Goal: Task Accomplishment & Management: Manage account settings

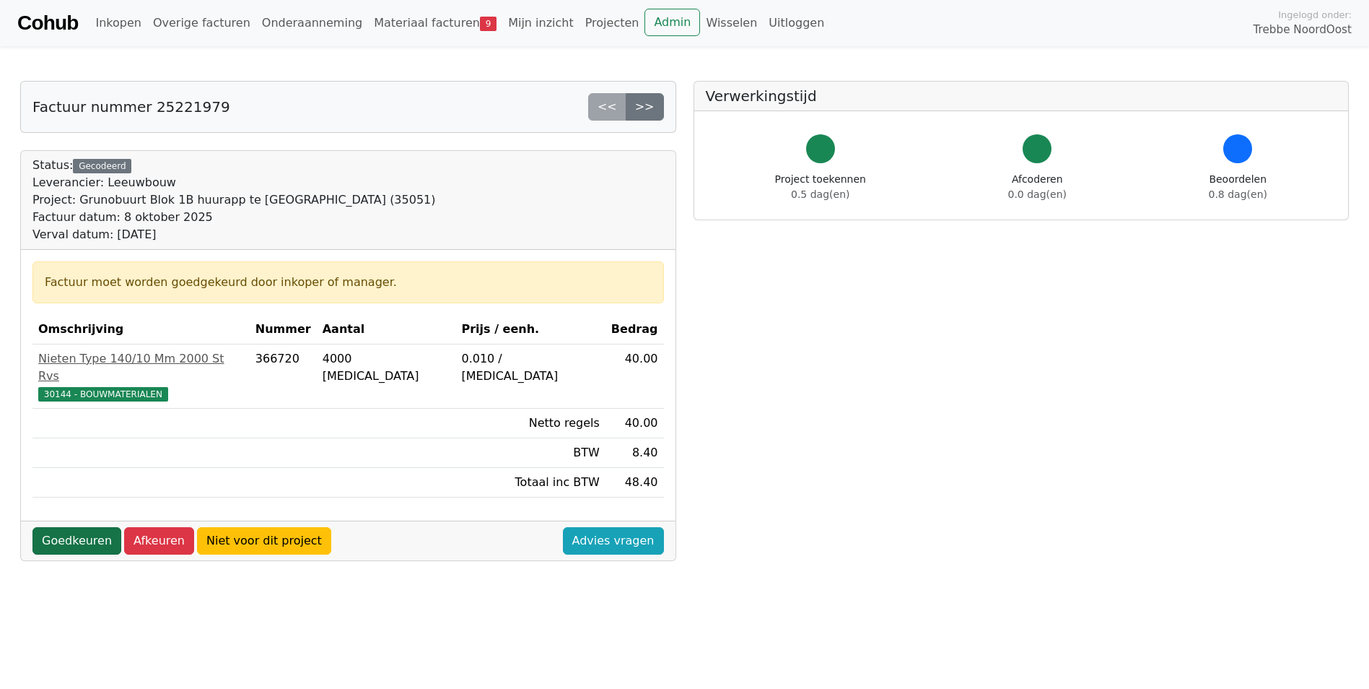
click at [88, 527] on link "Goedkeuren" at bounding box center [76, 540] width 89 height 27
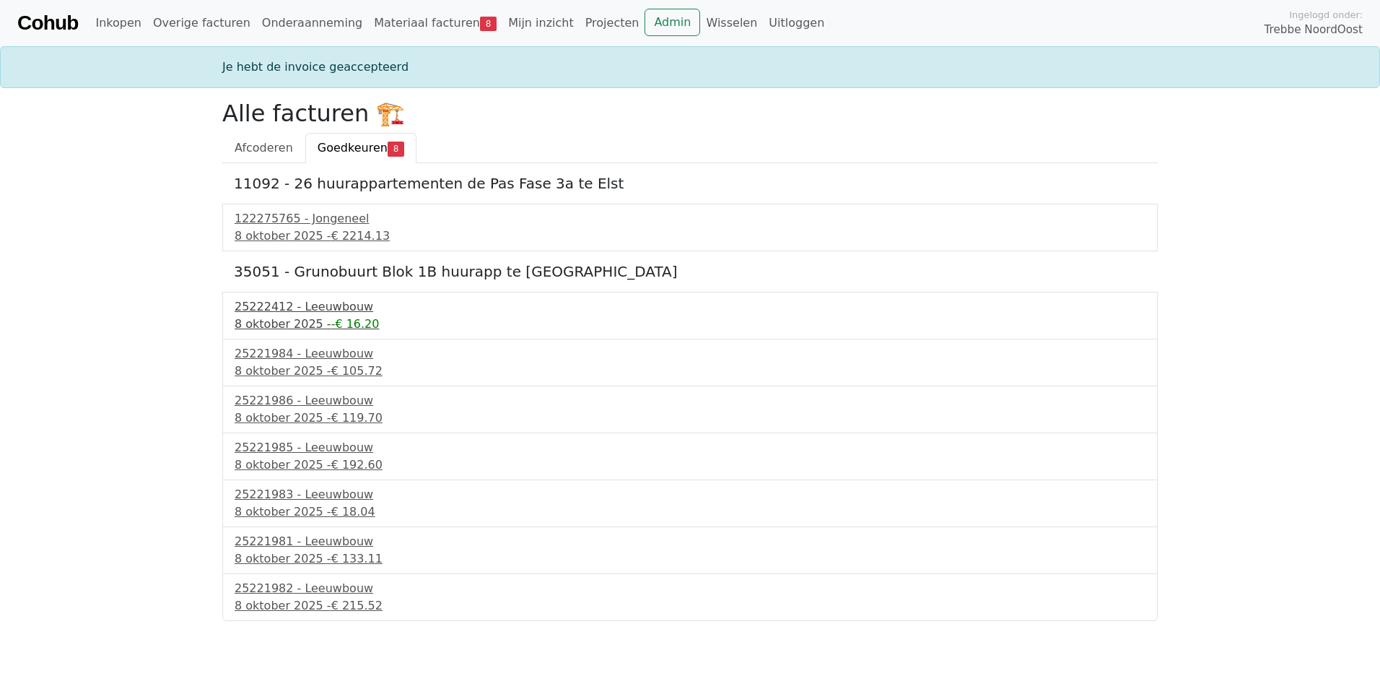
click at [297, 305] on div "25222412 - Leeuwbouw" at bounding box center [690, 306] width 911 height 17
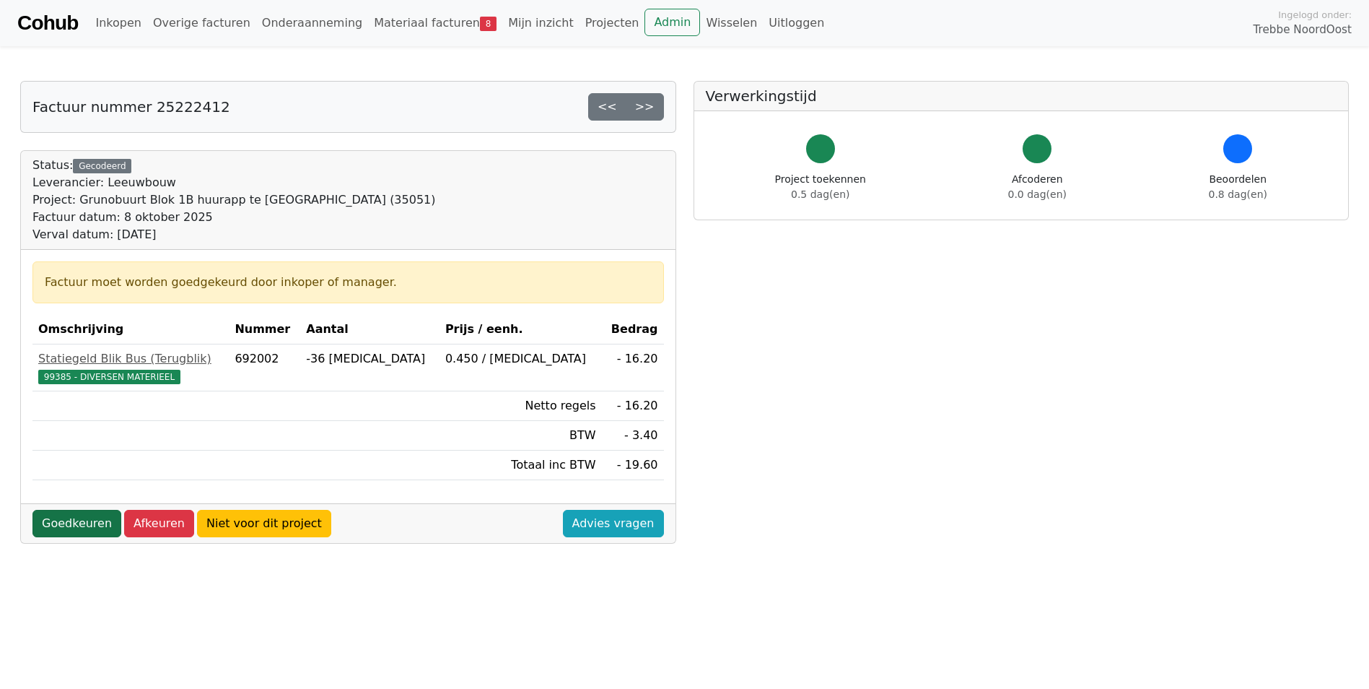
click at [84, 522] on link "Goedkeuren" at bounding box center [76, 523] width 89 height 27
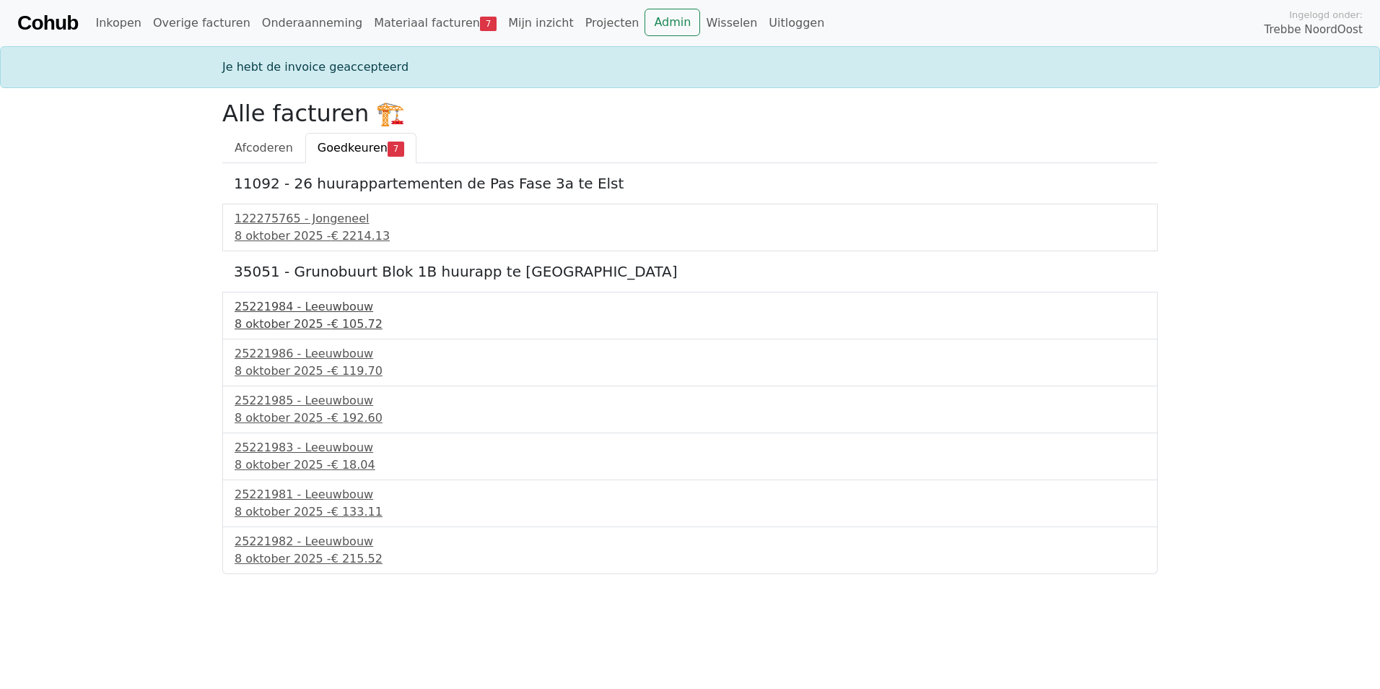
click at [295, 311] on div "25221984 - Leeuwbouw" at bounding box center [690, 306] width 911 height 17
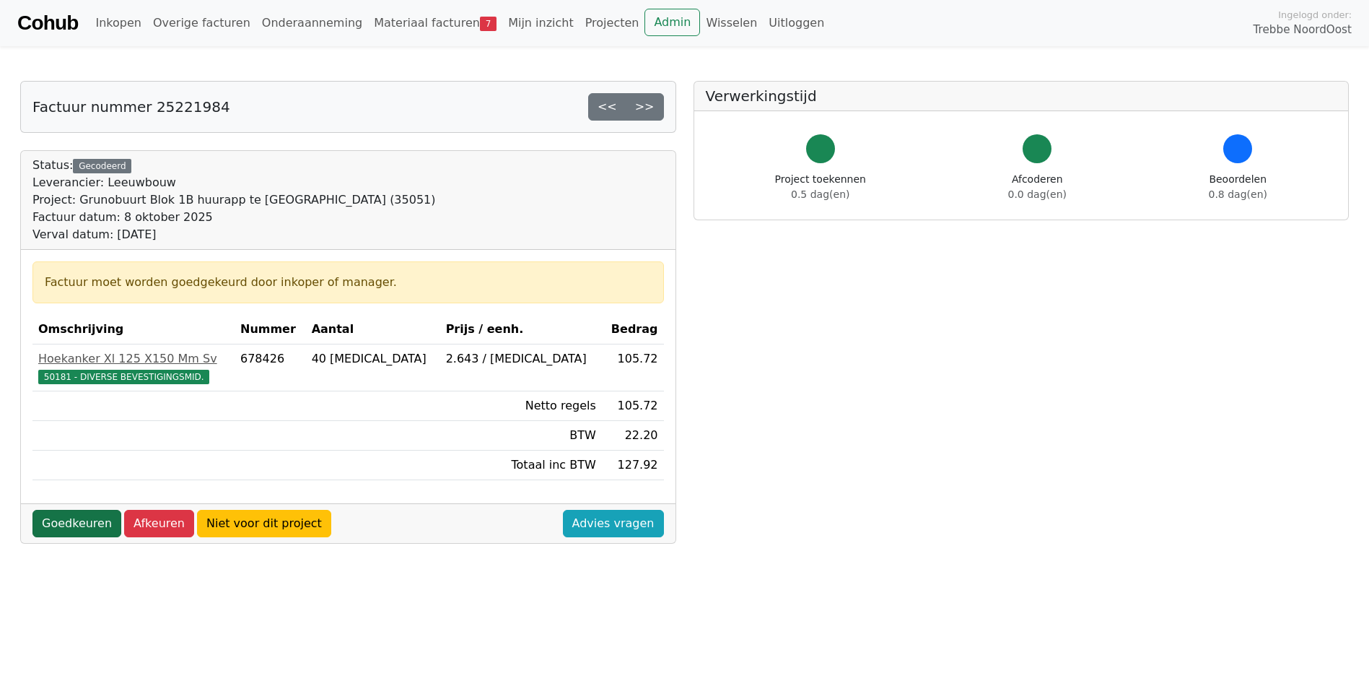
click at [75, 521] on link "Goedkeuren" at bounding box center [76, 523] width 89 height 27
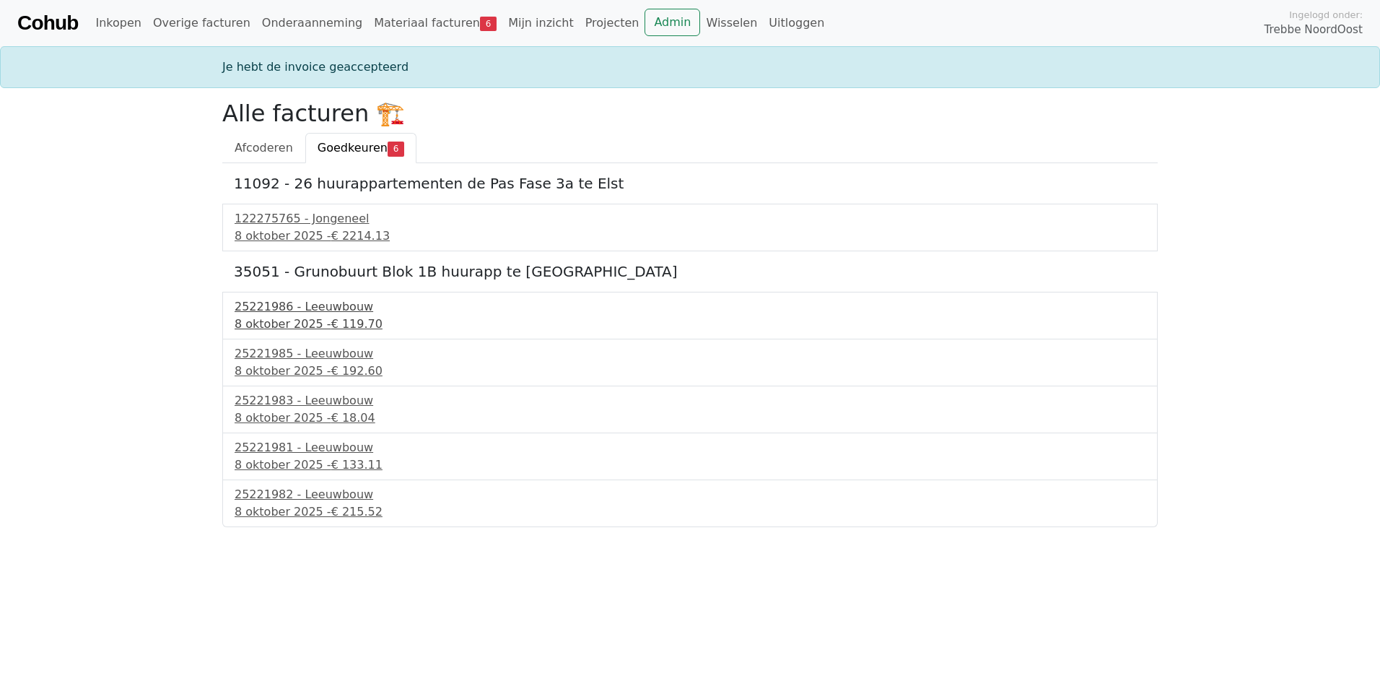
click at [312, 303] on div "25221986 - Leeuwbouw" at bounding box center [690, 306] width 911 height 17
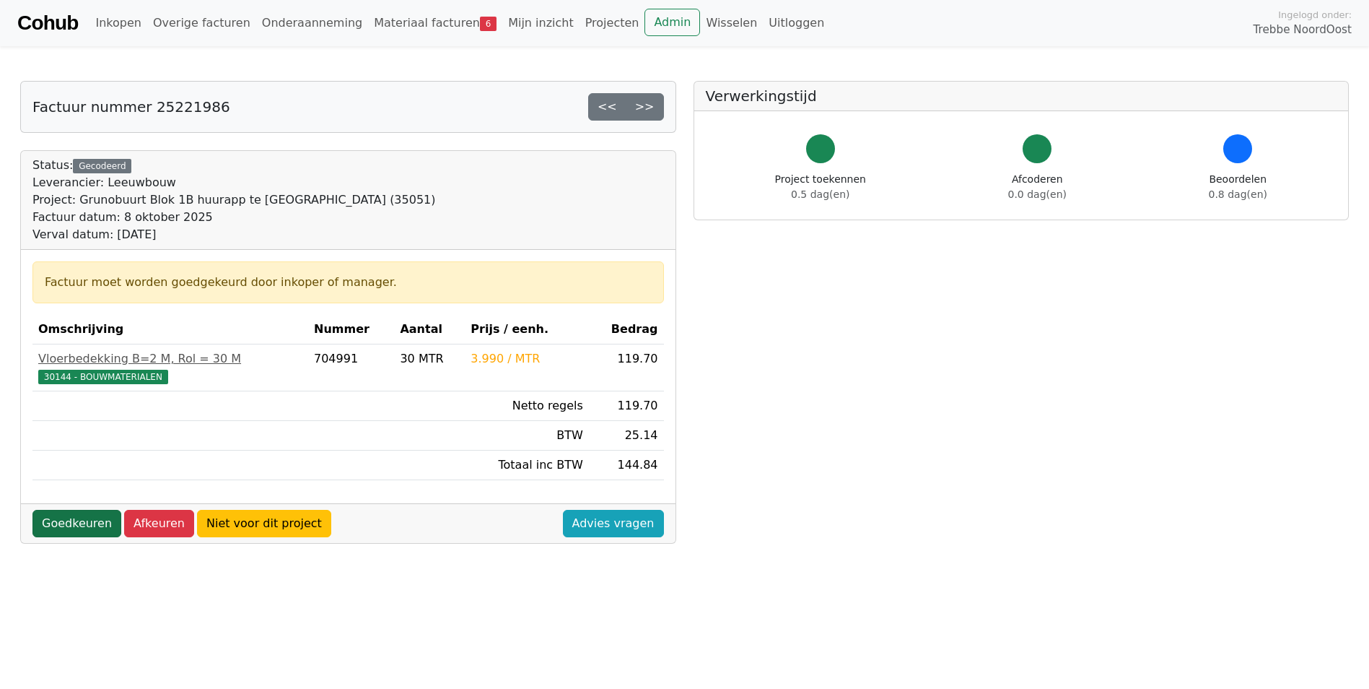
drag, startPoint x: 73, startPoint y: 528, endPoint x: 91, endPoint y: 521, distance: 19.2
click at [73, 527] on link "Goedkeuren" at bounding box center [76, 523] width 89 height 27
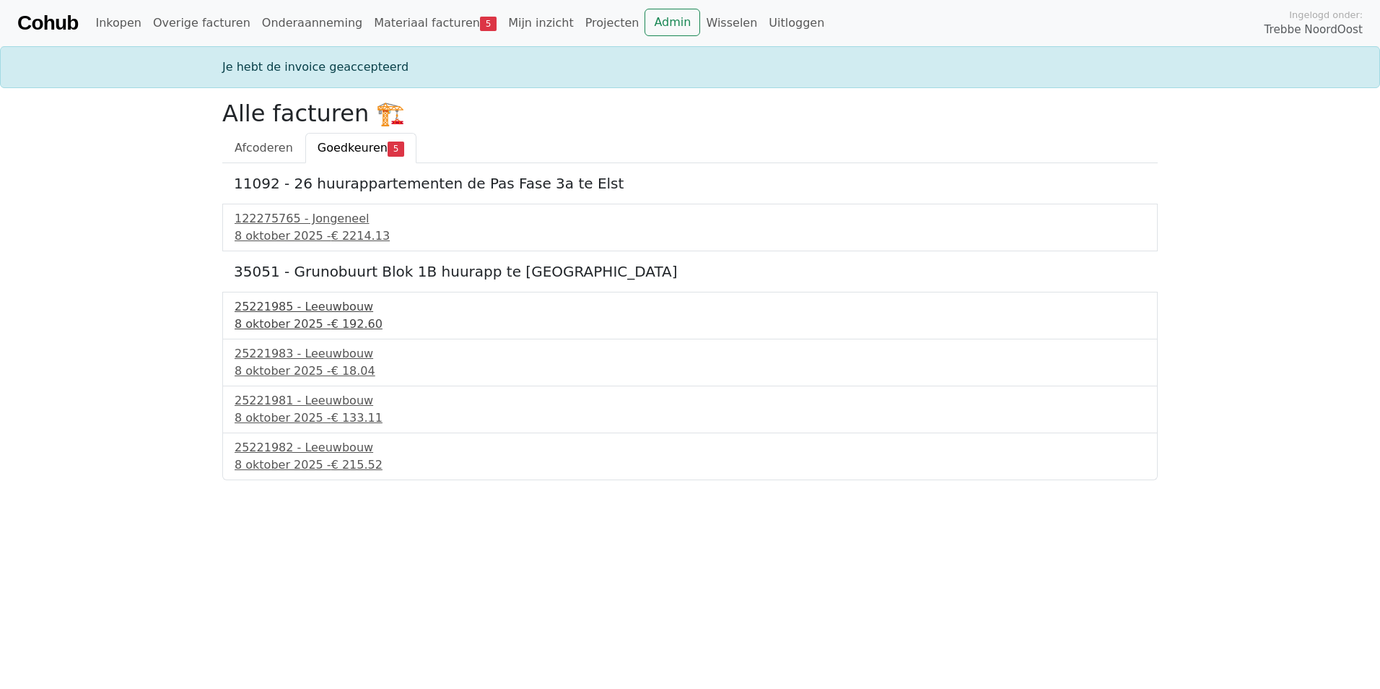
click at [313, 312] on div "25221985 - Leeuwbouw" at bounding box center [690, 306] width 911 height 17
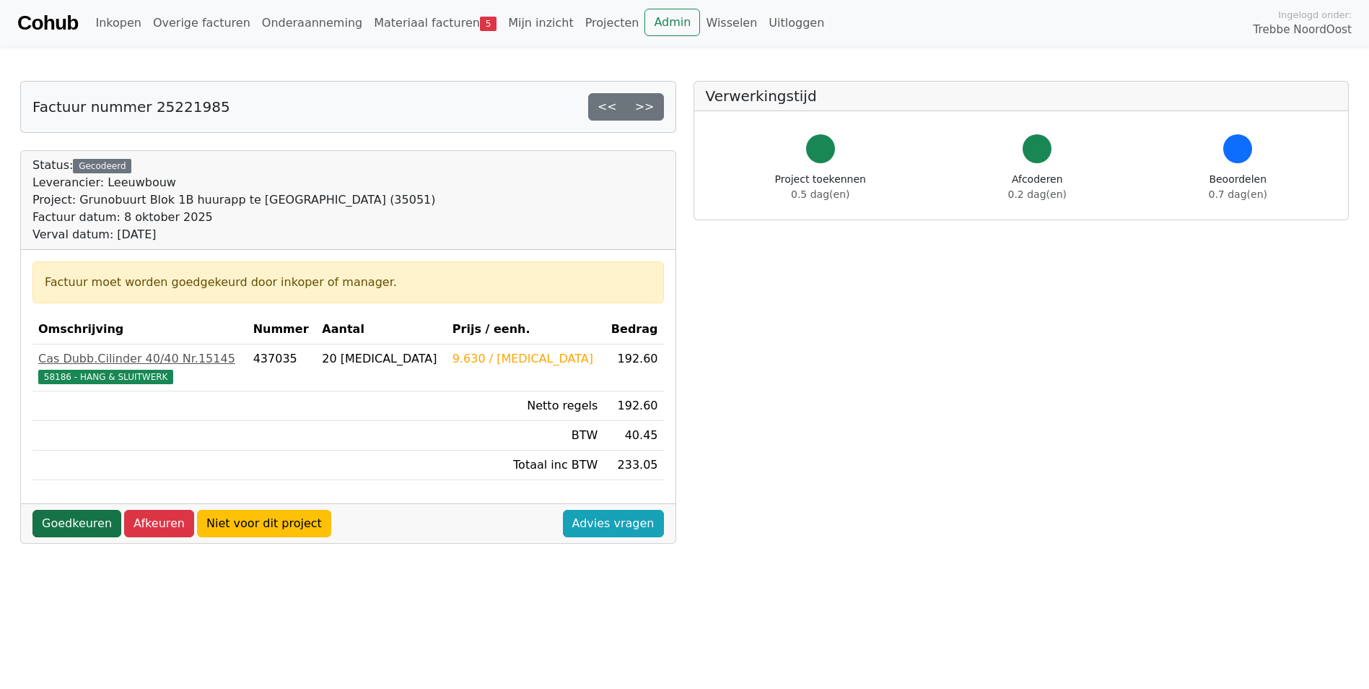
click at [81, 514] on link "Goedkeuren" at bounding box center [76, 523] width 89 height 27
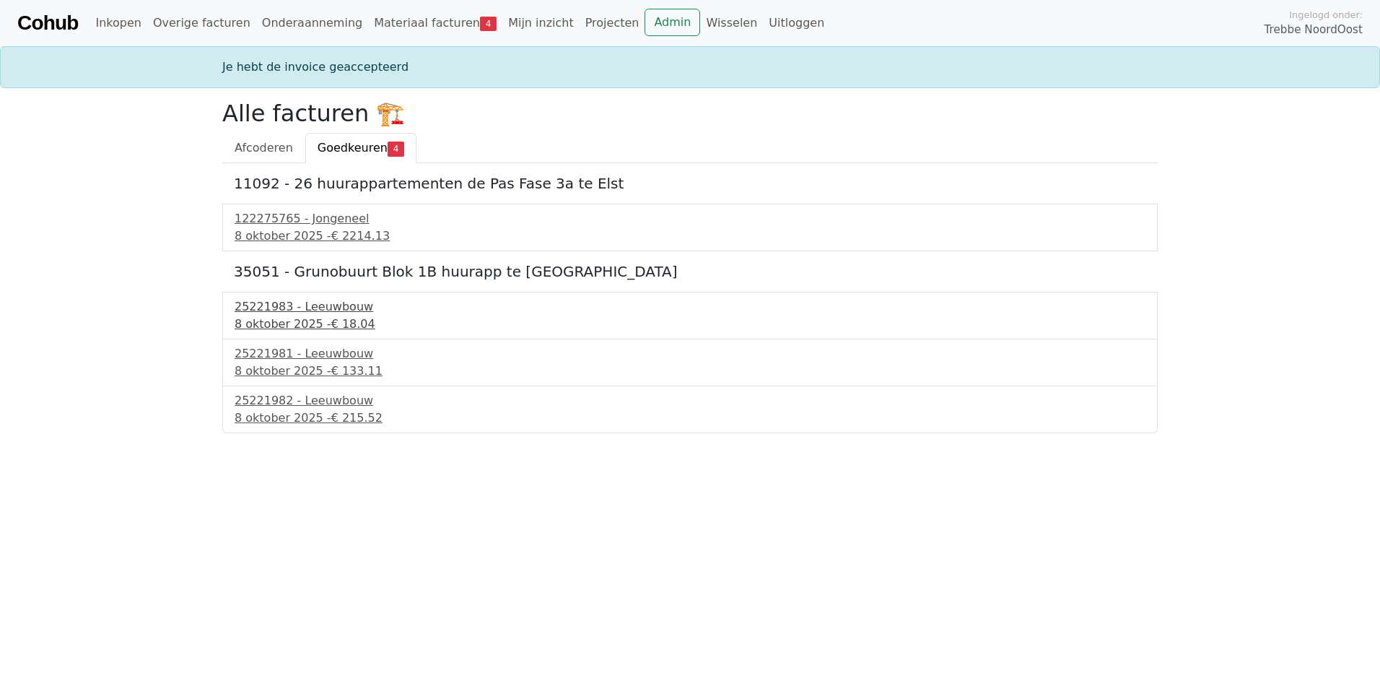
click at [317, 309] on div "25221983 - Leeuwbouw" at bounding box center [690, 306] width 911 height 17
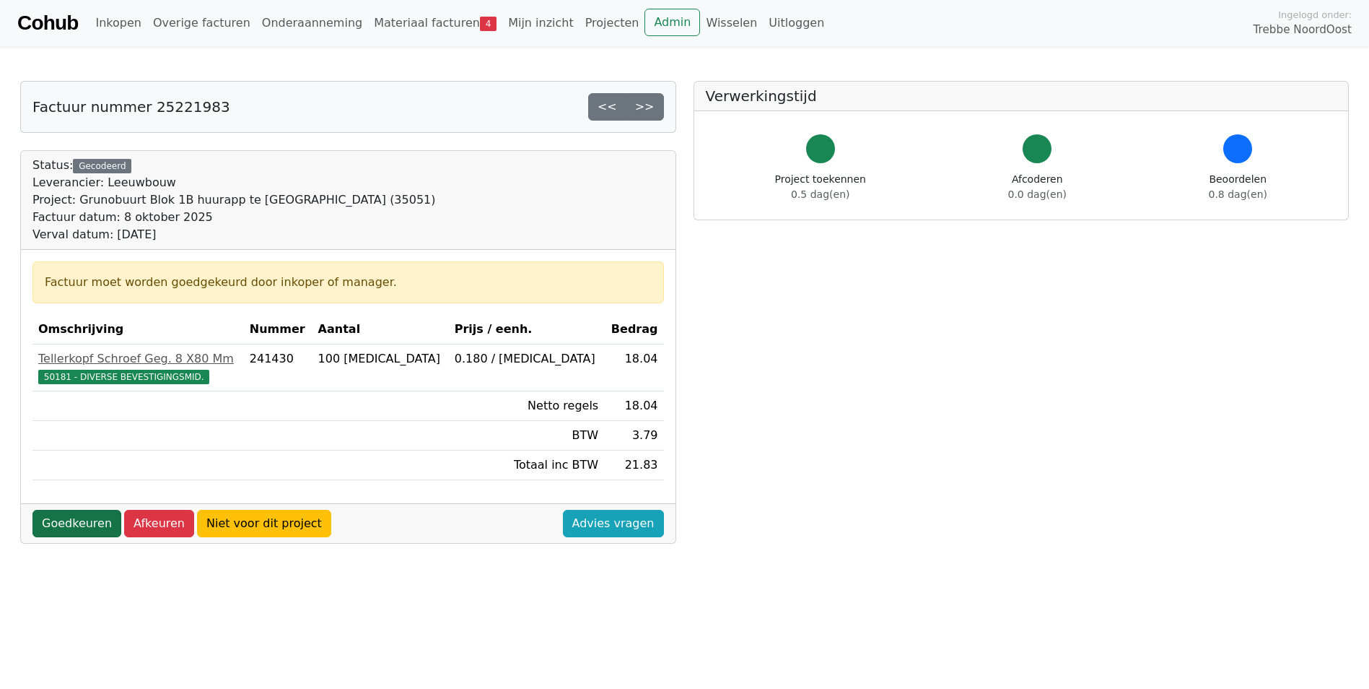
click at [79, 517] on link "Goedkeuren" at bounding box center [76, 523] width 89 height 27
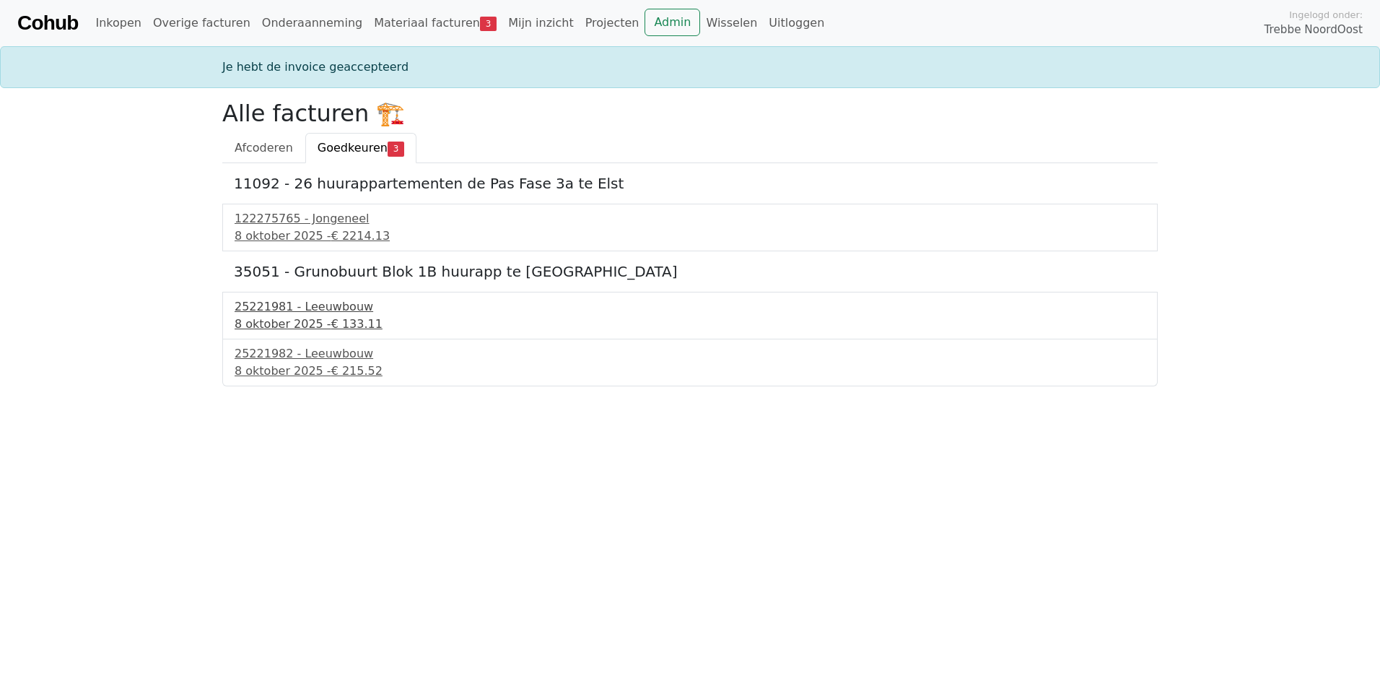
click at [318, 321] on div "8 oktober 2025 - € 133.11" at bounding box center [690, 323] width 911 height 17
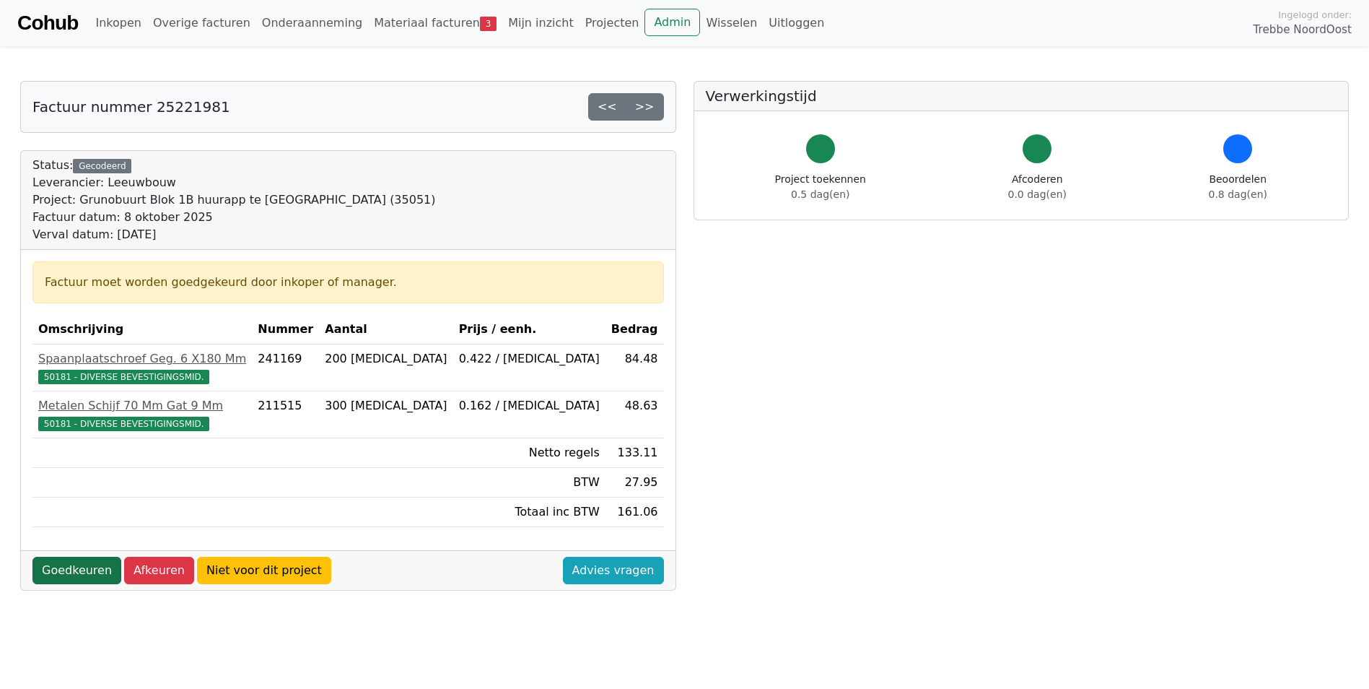
click at [81, 575] on link "Goedkeuren" at bounding box center [76, 570] width 89 height 27
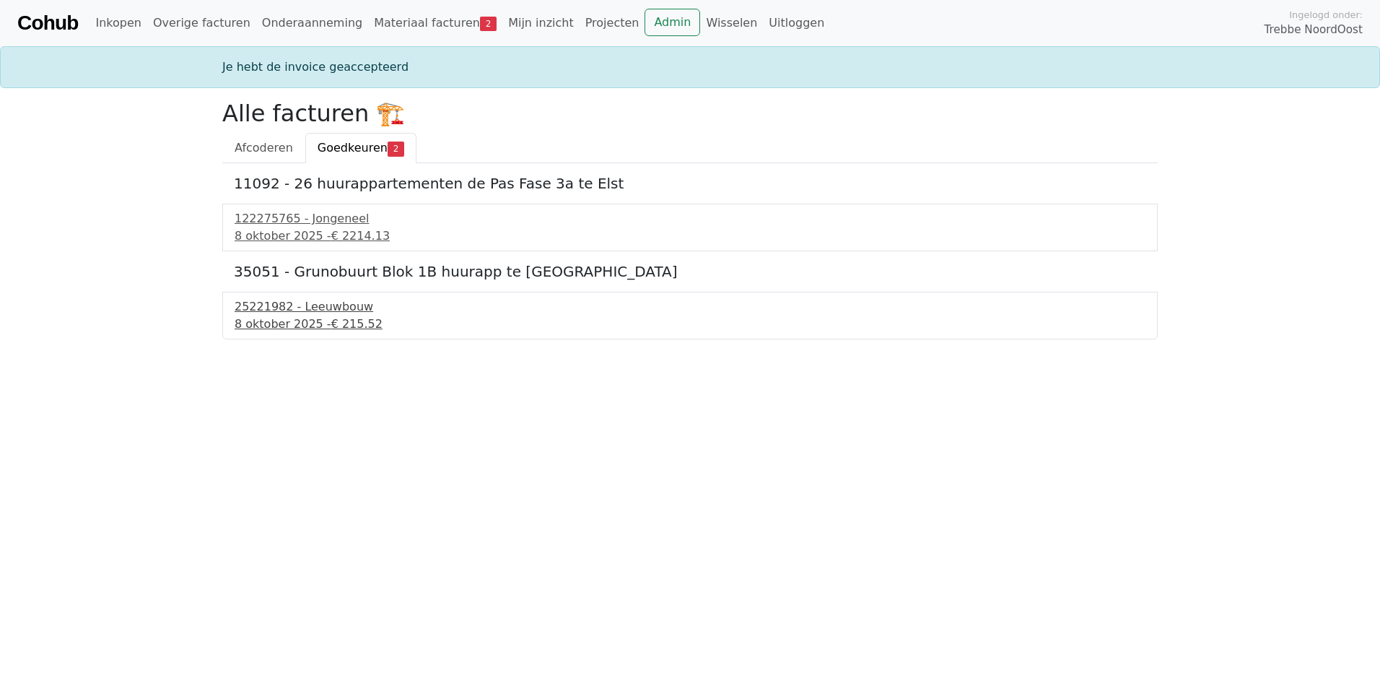
click at [307, 318] on div "8 oktober 2025 - € 215.52" at bounding box center [690, 323] width 911 height 17
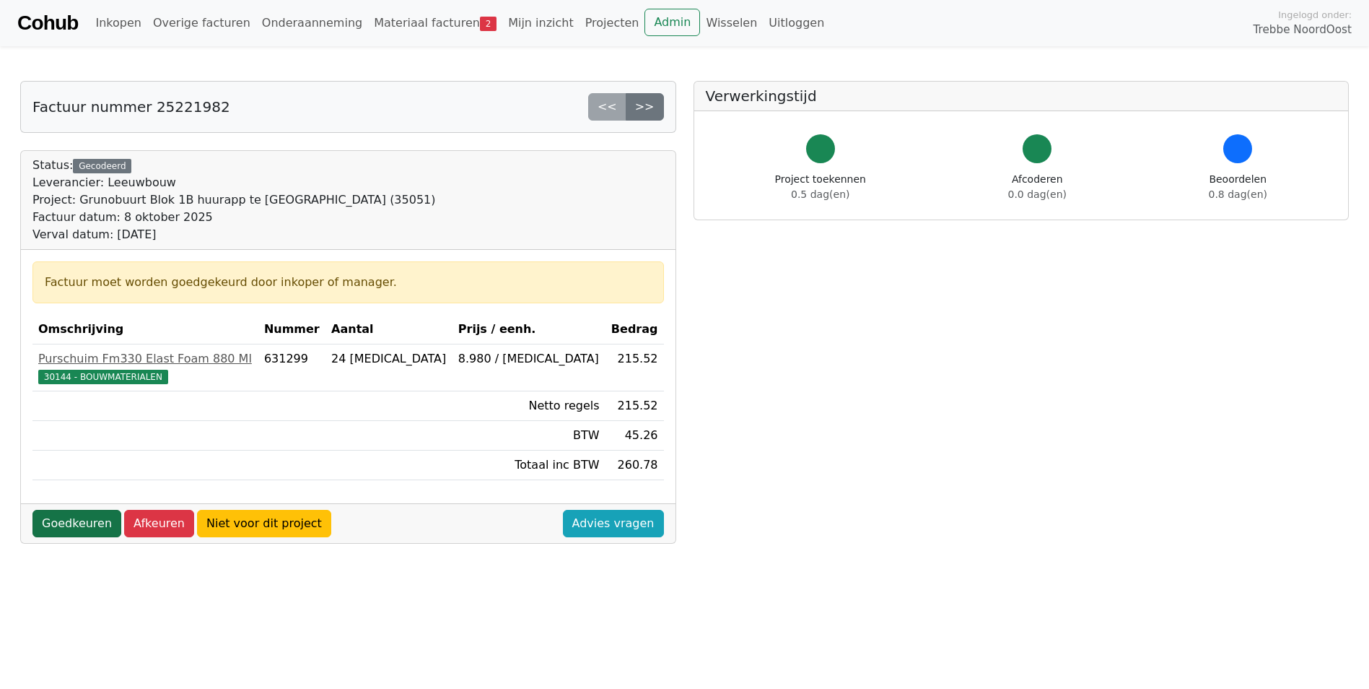
click at [73, 518] on link "Goedkeuren" at bounding box center [76, 523] width 89 height 27
